Goal: Navigation & Orientation: Find specific page/section

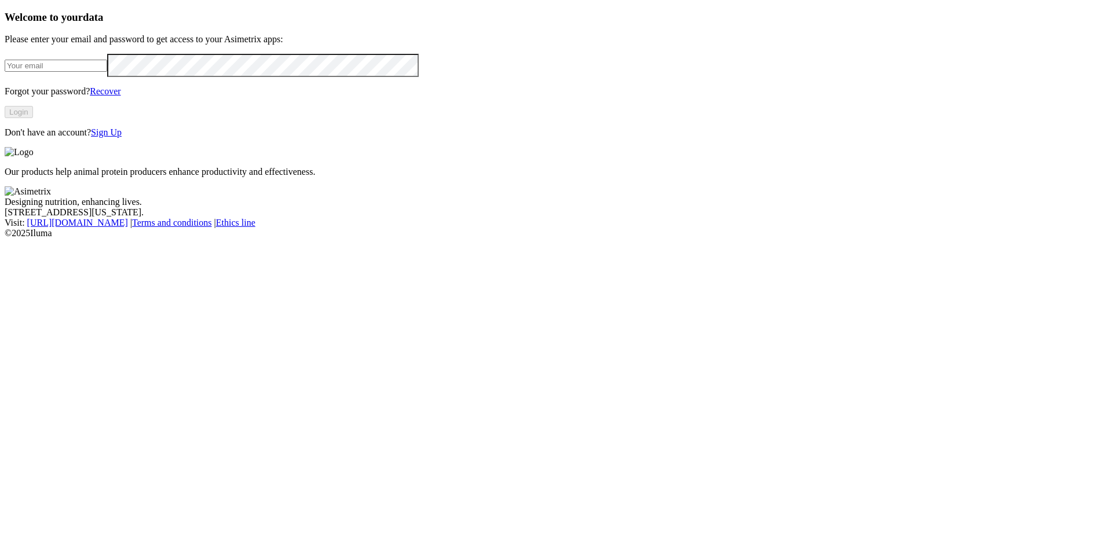
type input "[EMAIL_ADDRESS][DOMAIN_NAME]"
click at [33, 118] on button "Login" at bounding box center [19, 112] width 28 height 12
